Goal: Find contact information: Obtain details needed to contact an individual or organization

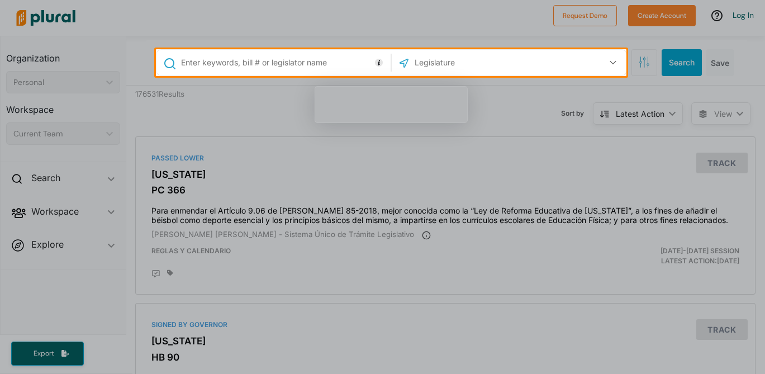
click at [439, 70] on input "text" at bounding box center [474, 62] width 120 height 21
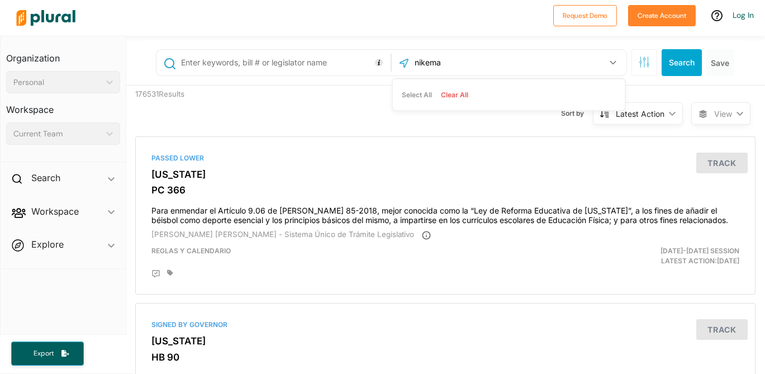
type input "nikema"
click at [319, 61] on input "text" at bounding box center [284, 62] width 208 height 21
type input "m"
click at [496, 59] on input "nikema" at bounding box center [474, 62] width 120 height 21
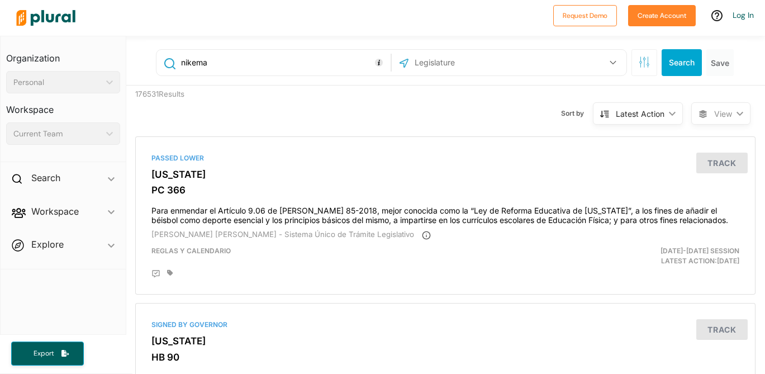
type input "nikema"
click at [739, 17] on link "Log In" at bounding box center [743, 15] width 21 height 10
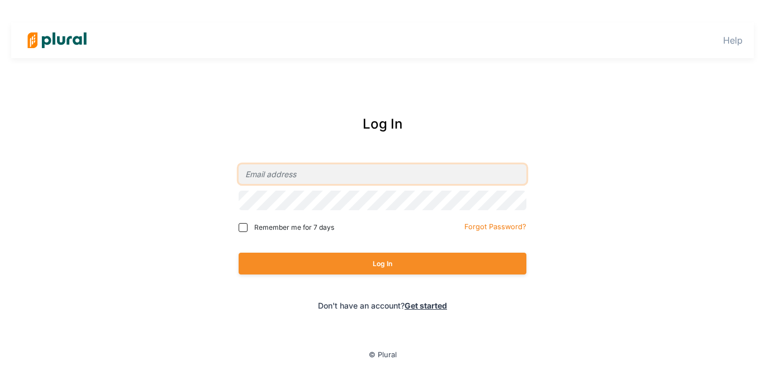
click at [392, 165] on input "email" at bounding box center [383, 174] width 288 height 20
click at [0, 0] on com-1password-button at bounding box center [0, 0] width 0 height 0
type input "[EMAIL_ADDRESS][PERSON_NAME][DOMAIN_NAME]"
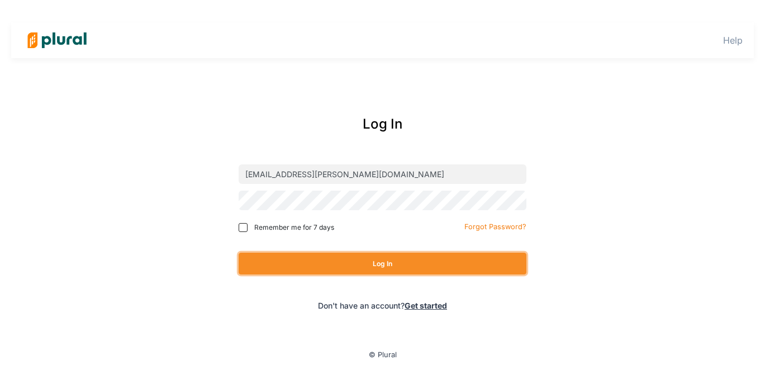
click at [366, 264] on button "Log In" at bounding box center [383, 264] width 288 height 22
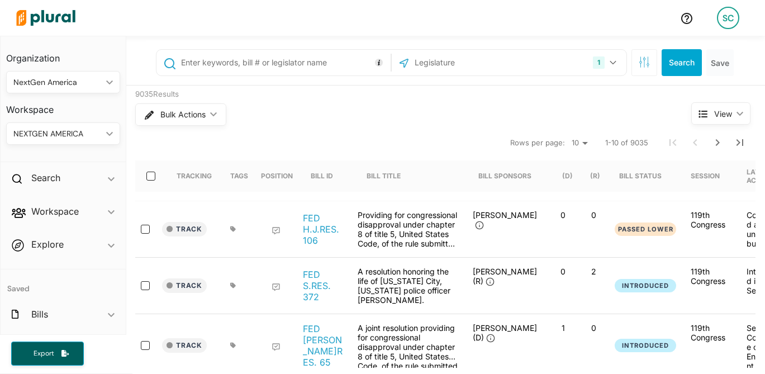
click at [296, 55] on input "text" at bounding box center [284, 62] width 208 height 21
type input "nikema"
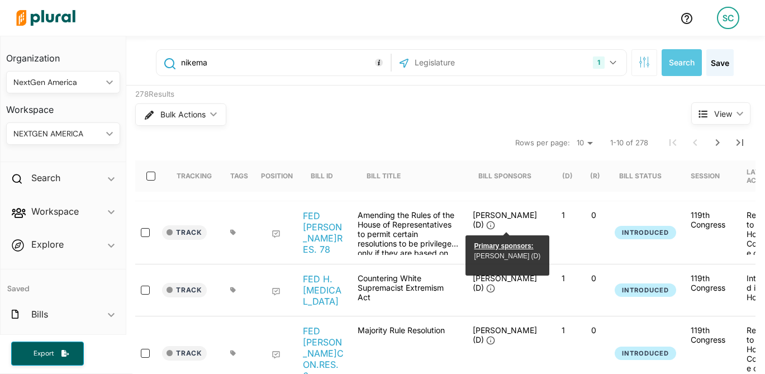
click at [506, 216] on span "[PERSON_NAME] (D)" at bounding box center [505, 219] width 64 height 19
click at [494, 253] on link "[PERSON_NAME] (D)" at bounding box center [507, 256] width 66 height 8
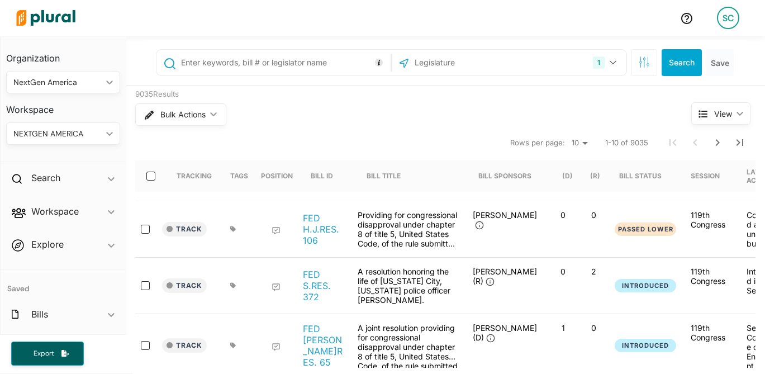
click at [327, 61] on input "text" at bounding box center [284, 62] width 208 height 21
type input "nikema"
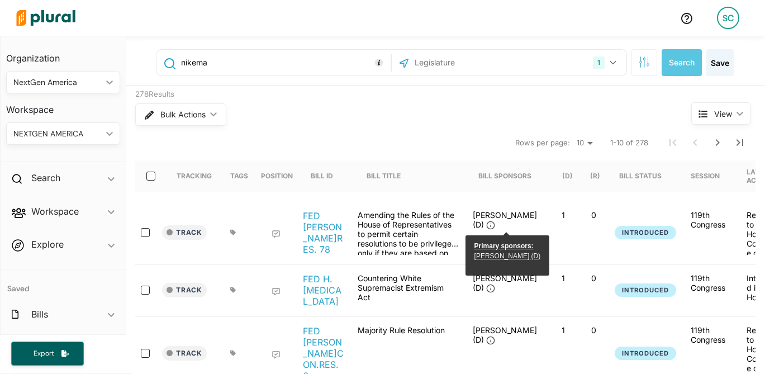
click at [491, 258] on link "[PERSON_NAME] (D)" at bounding box center [507, 256] width 66 height 8
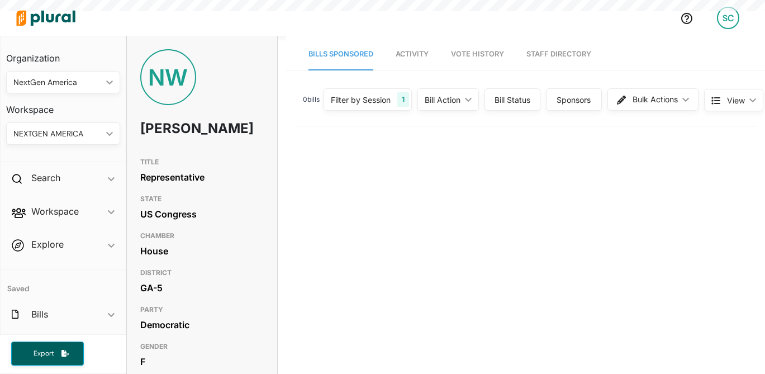
click at [550, 57] on link "Staff Directory" at bounding box center [558, 55] width 65 height 32
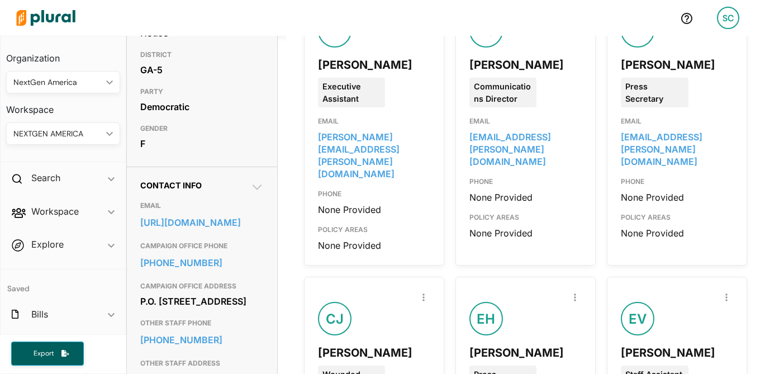
scroll to position [220, 0]
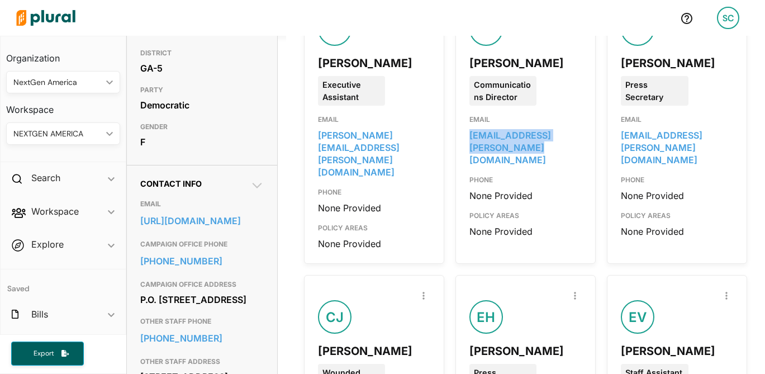
drag, startPoint x: 514, startPoint y: 150, endPoint x: 468, endPoint y: 134, distance: 48.6
click at [468, 134] on div "Report Inaccuracy AC [PERSON_NAME] Communications Director EMAIL [PERSON_NAME][…" at bounding box center [525, 125] width 140 height 277
copy link "[EMAIL_ADDRESS][PERSON_NAME][DOMAIN_NAME]"
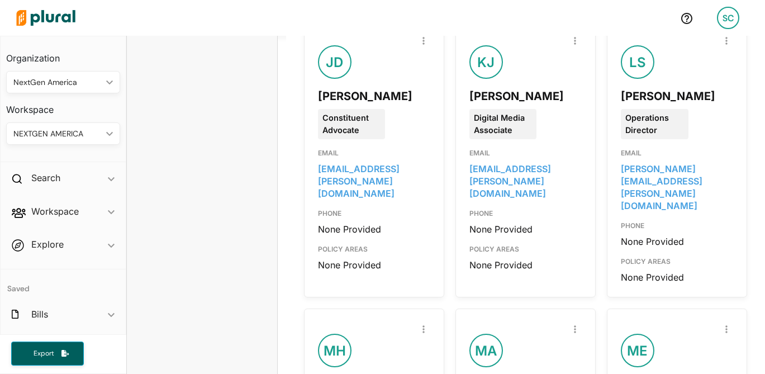
scroll to position [1307, 0]
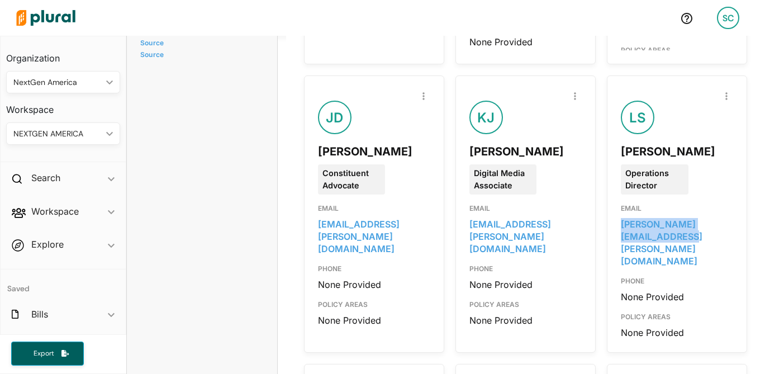
drag, startPoint x: 643, startPoint y: 205, endPoint x: 614, endPoint y: 194, distance: 30.9
click at [614, 194] on div "Report Inaccuracy LS [PERSON_NAME] Operations Director EMAIL [PERSON_NAME][EMAI…" at bounding box center [677, 213] width 140 height 277
copy link "[PERSON_NAME][EMAIL_ADDRESS][PERSON_NAME][DOMAIN_NAME]"
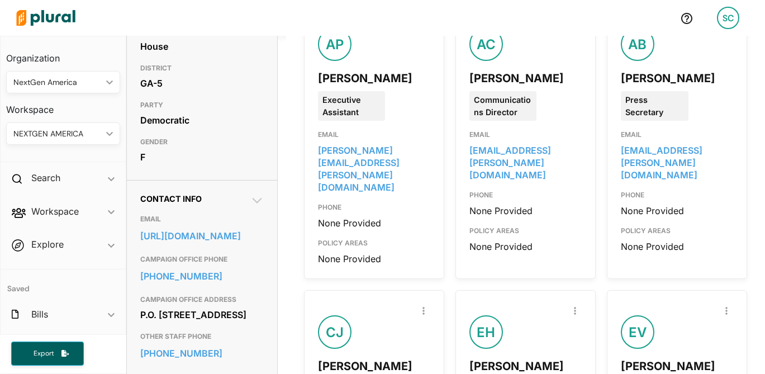
scroll to position [193, 0]
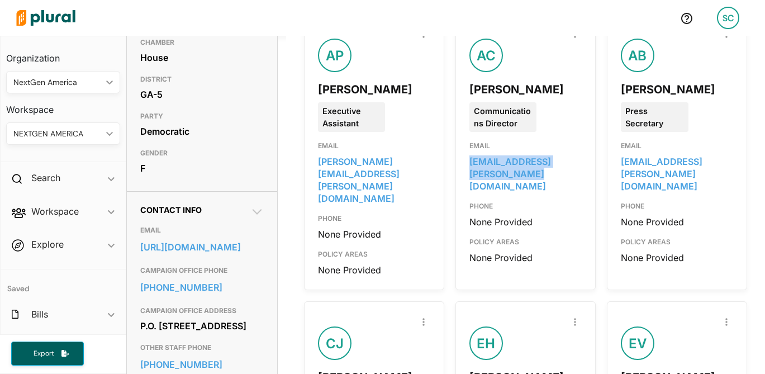
drag, startPoint x: 517, startPoint y: 176, endPoint x: 466, endPoint y: 166, distance: 51.8
click at [466, 166] on div "Report Inaccuracy AC [PERSON_NAME] Communications Director EMAIL [PERSON_NAME][…" at bounding box center [525, 151] width 140 height 277
copy link "[EMAIL_ADDRESS][PERSON_NAME][DOMAIN_NAME]"
